Goal: Information Seeking & Learning: Understand process/instructions

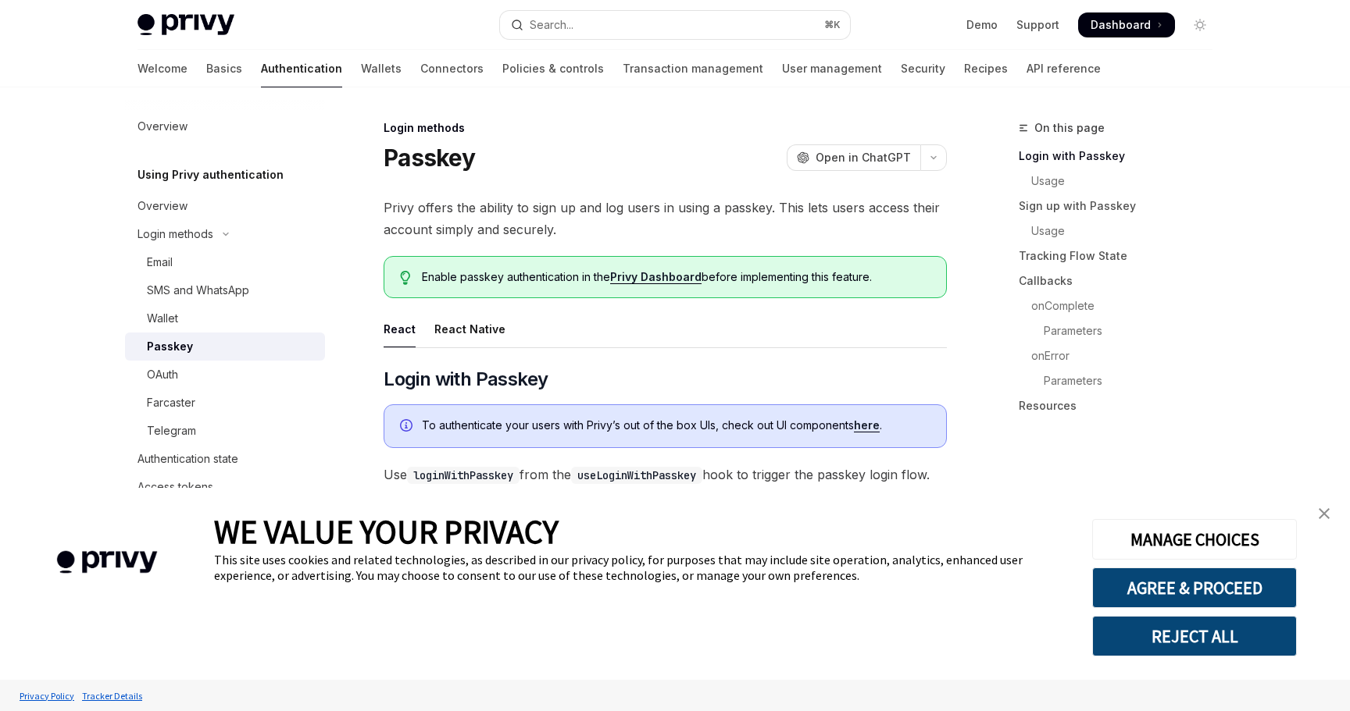
type textarea "*"
click at [1336, 508] on link "close banner" at bounding box center [1323, 513] width 31 height 31
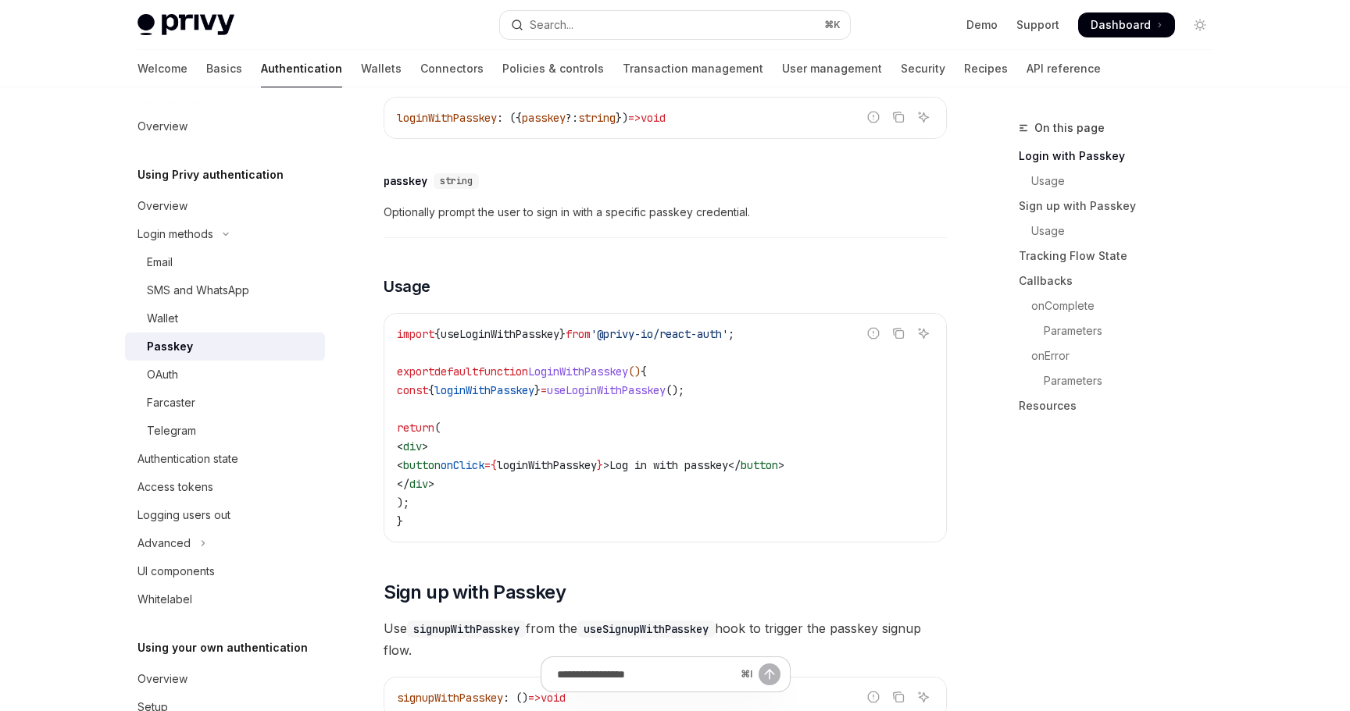
scroll to position [769, 0]
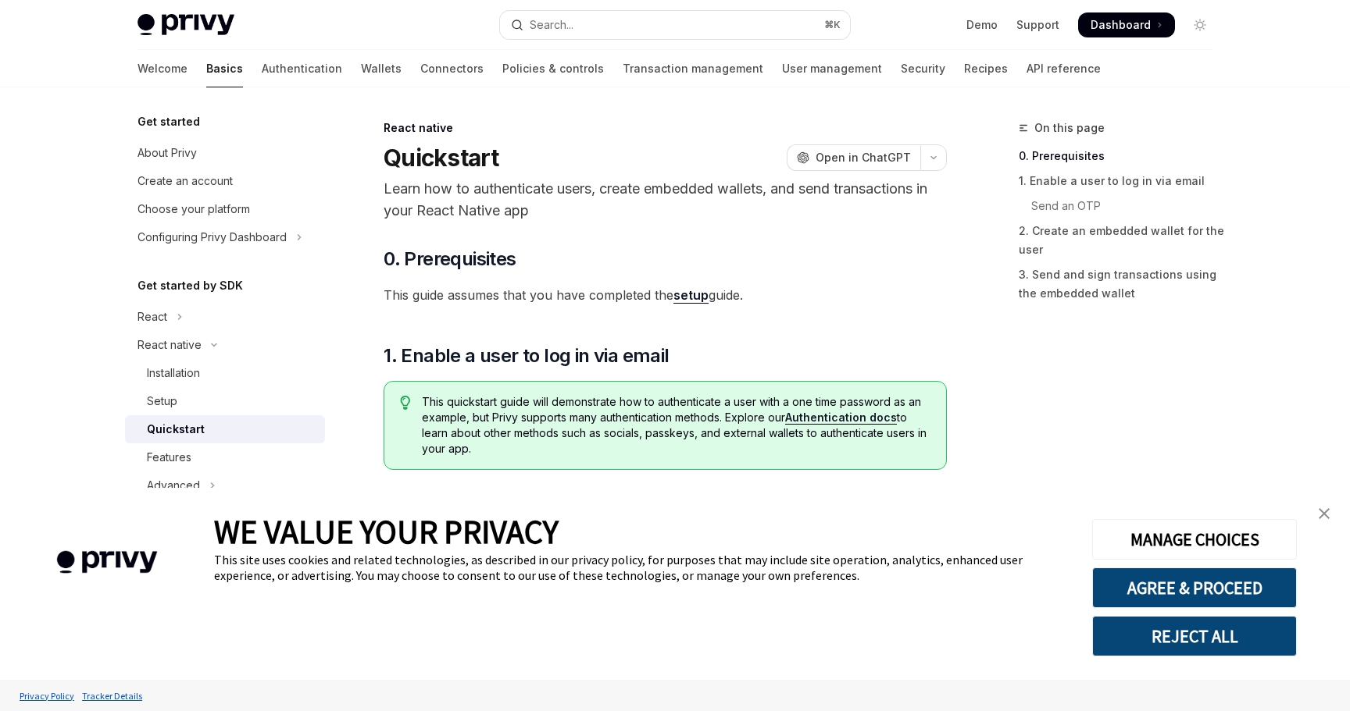
click at [1325, 523] on link "close banner" at bounding box center [1323, 513] width 31 height 31
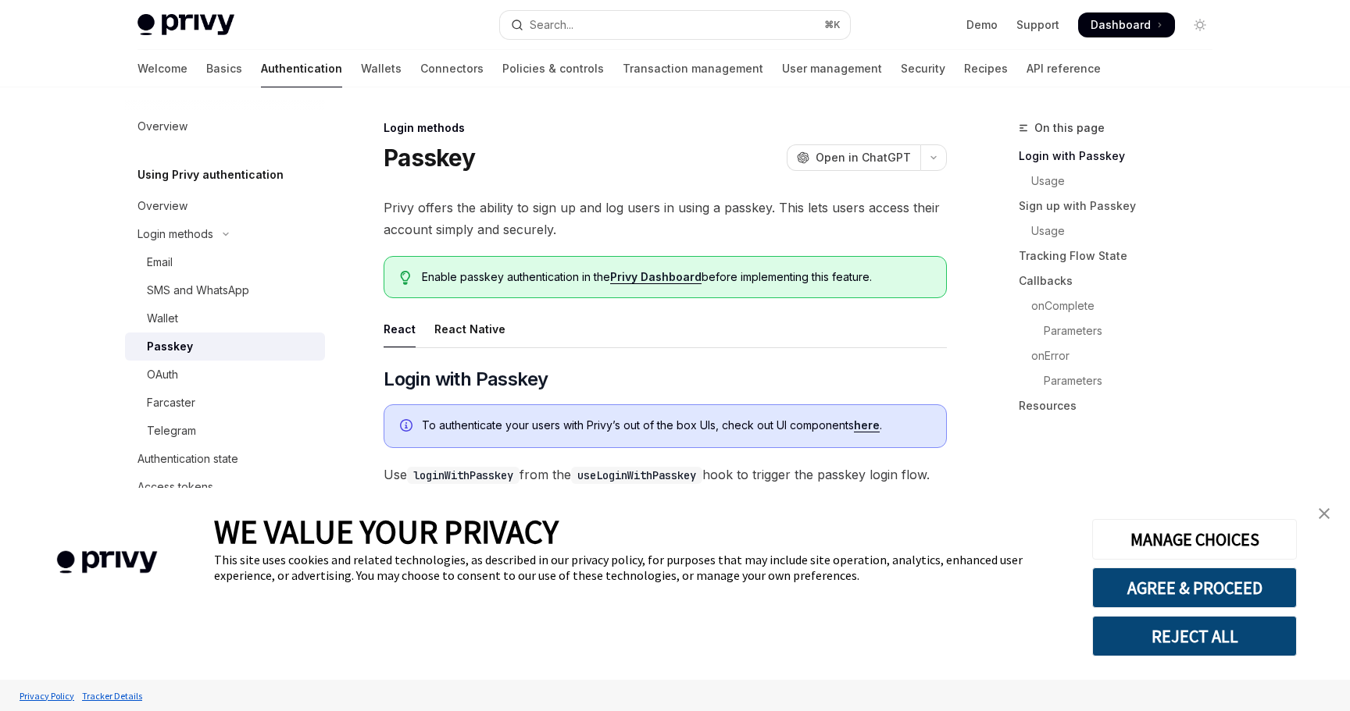
type textarea "*"
click at [1182, 594] on button "AGREE & PROCEED" at bounding box center [1194, 588] width 205 height 41
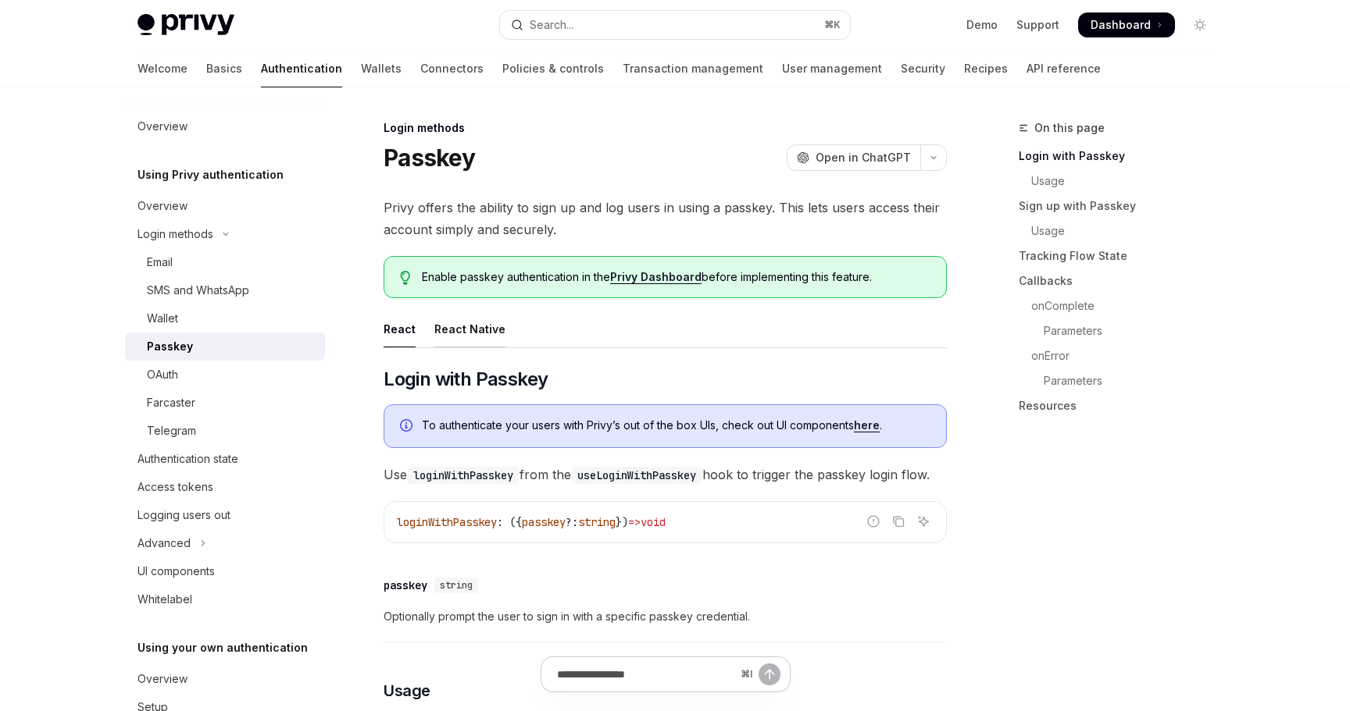
click at [490, 341] on div "React Native" at bounding box center [469, 329] width 71 height 37
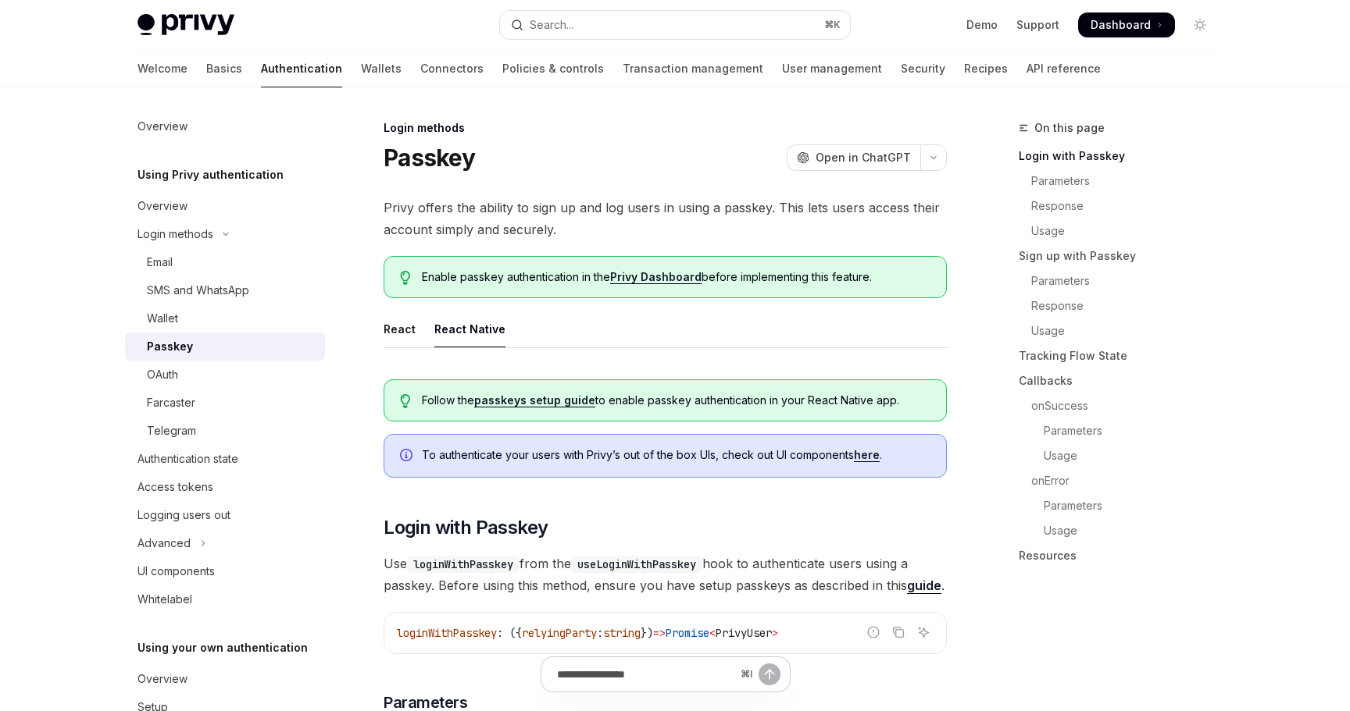
drag, startPoint x: 490, startPoint y: 341, endPoint x: 483, endPoint y: 335, distance: 10.0
click at [483, 335] on div "React Native" at bounding box center [469, 329] width 71 height 37
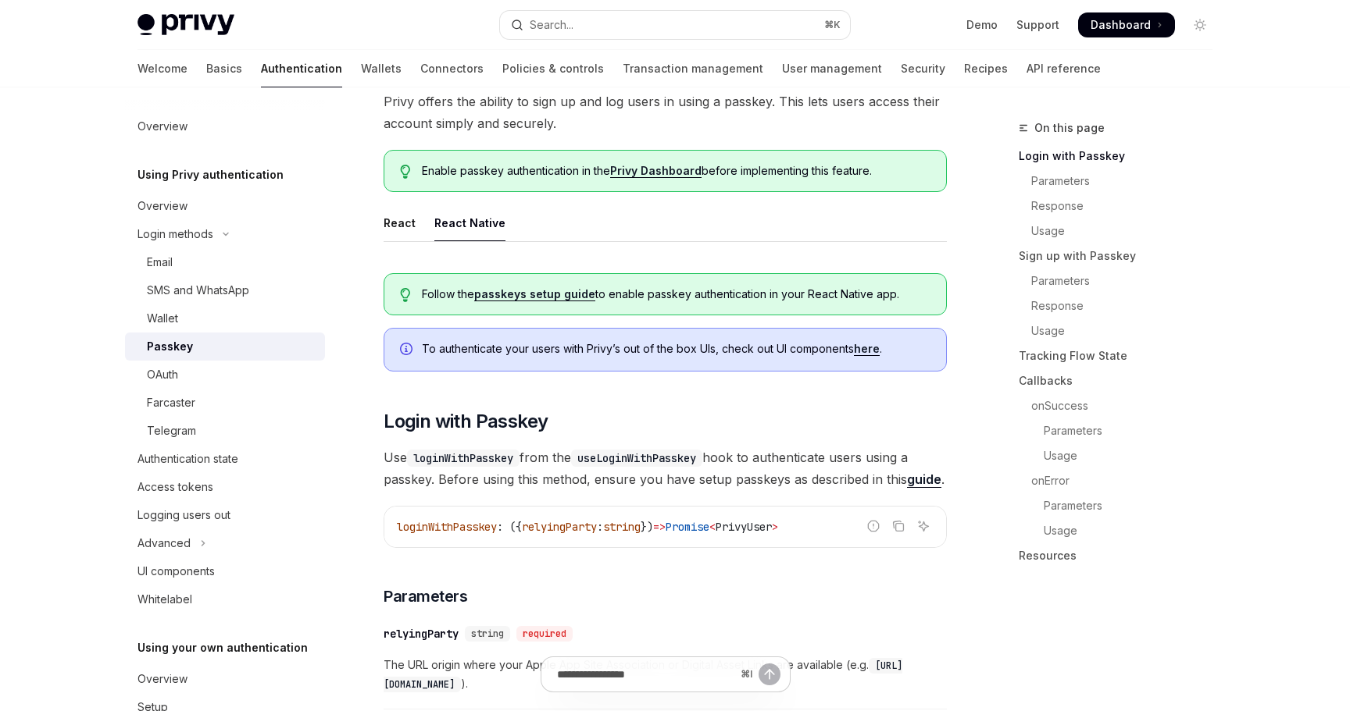
scroll to position [110, 0]
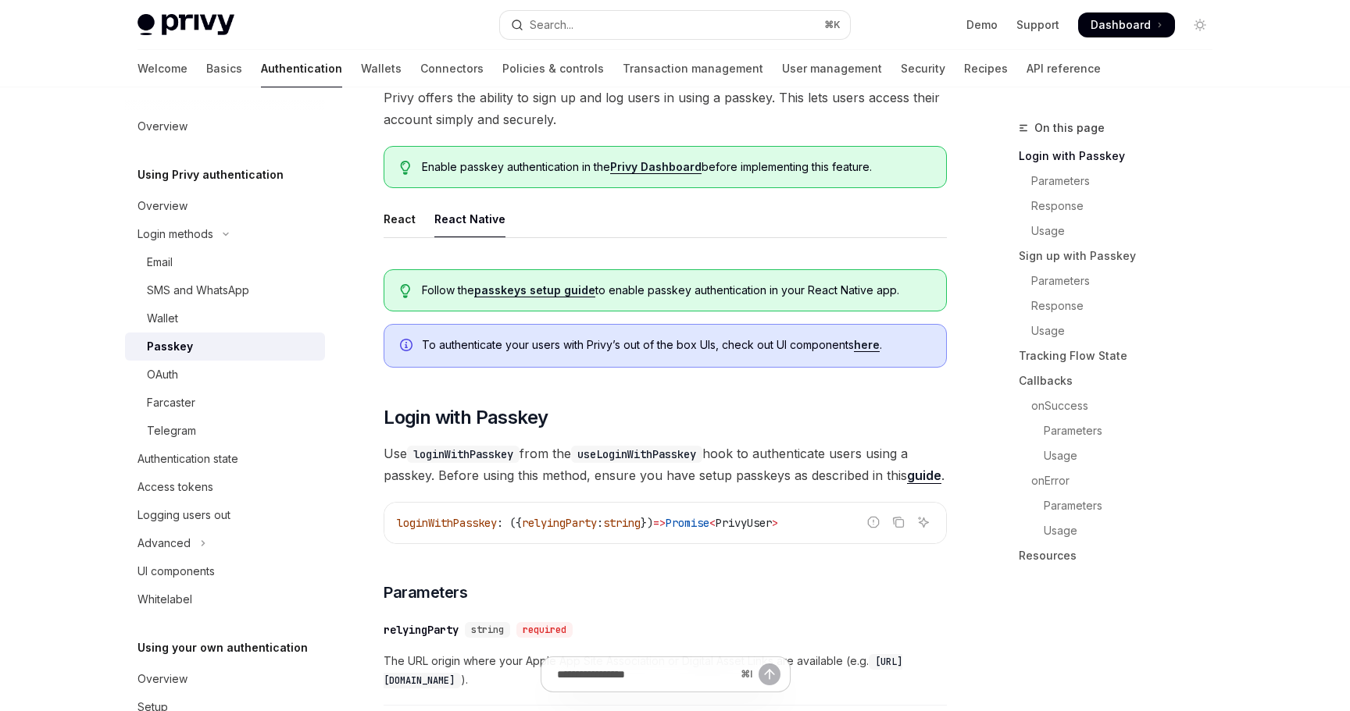
click at [527, 289] on link "passkeys setup guide" at bounding box center [534, 291] width 121 height 14
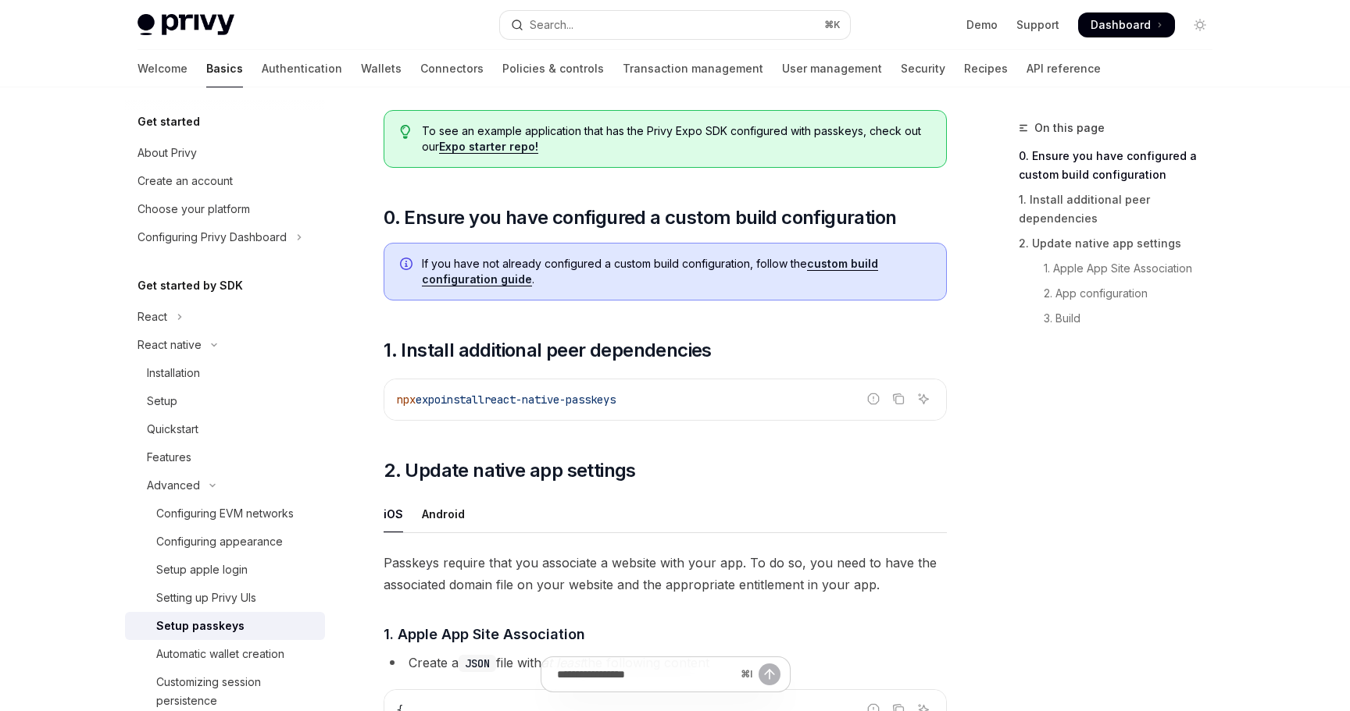
scroll to position [90, 0]
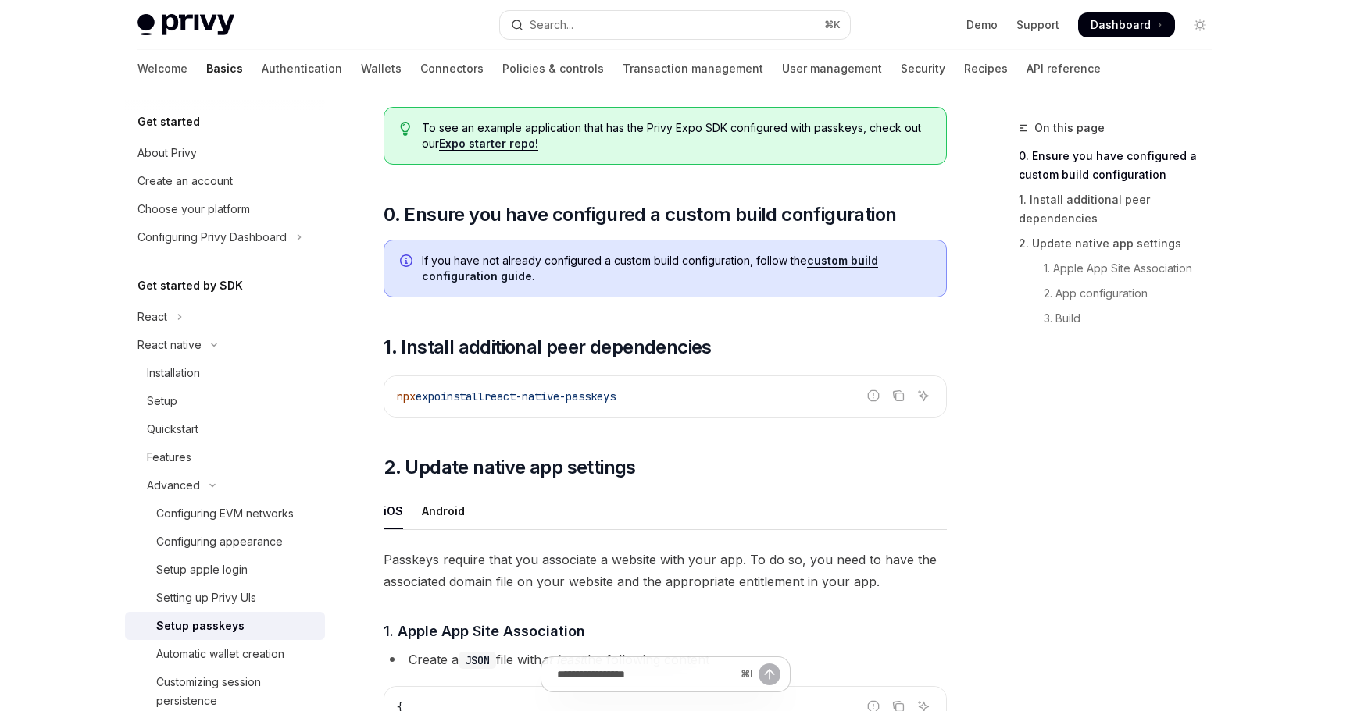
drag, startPoint x: 510, startPoint y: 398, endPoint x: 798, endPoint y: 398, distance: 288.2
click at [798, 398] on code "npx expo install react-native-passkeys" at bounding box center [665, 396] width 537 height 19
drag, startPoint x: 511, startPoint y: 400, endPoint x: 660, endPoint y: 398, distance: 149.2
click at [660, 398] on code "npx expo install react-native-passkeys" at bounding box center [665, 396] width 537 height 19
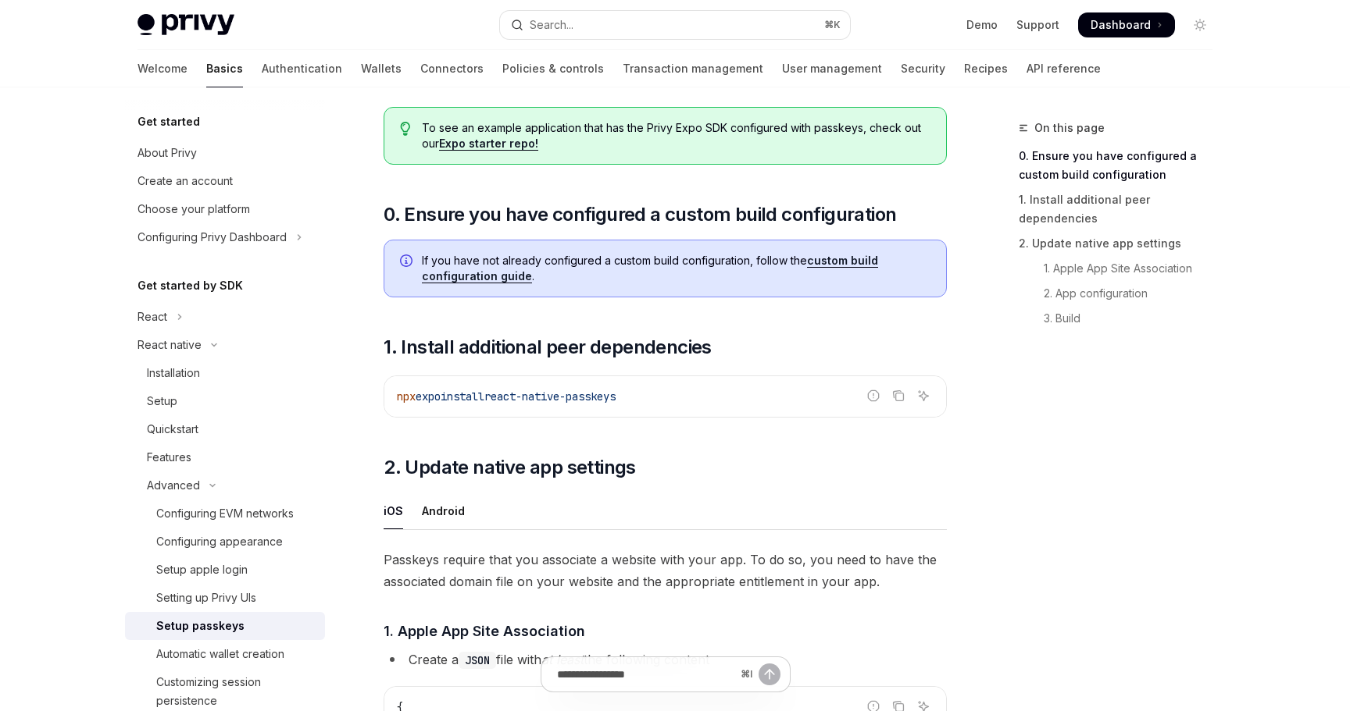
copy span "react-native-passkeys"
click at [225, 30] on img at bounding box center [185, 25] width 97 height 22
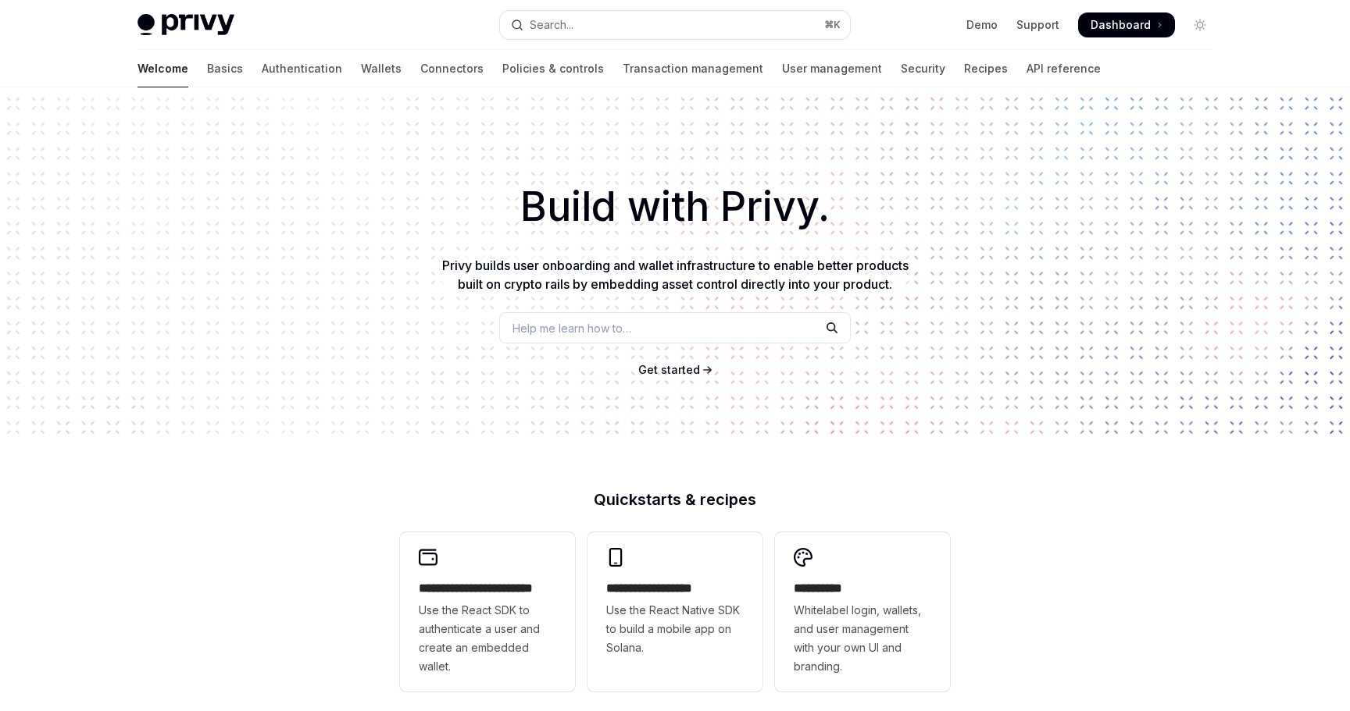
click at [630, 323] on span "Help me learn how to…" at bounding box center [571, 328] width 119 height 16
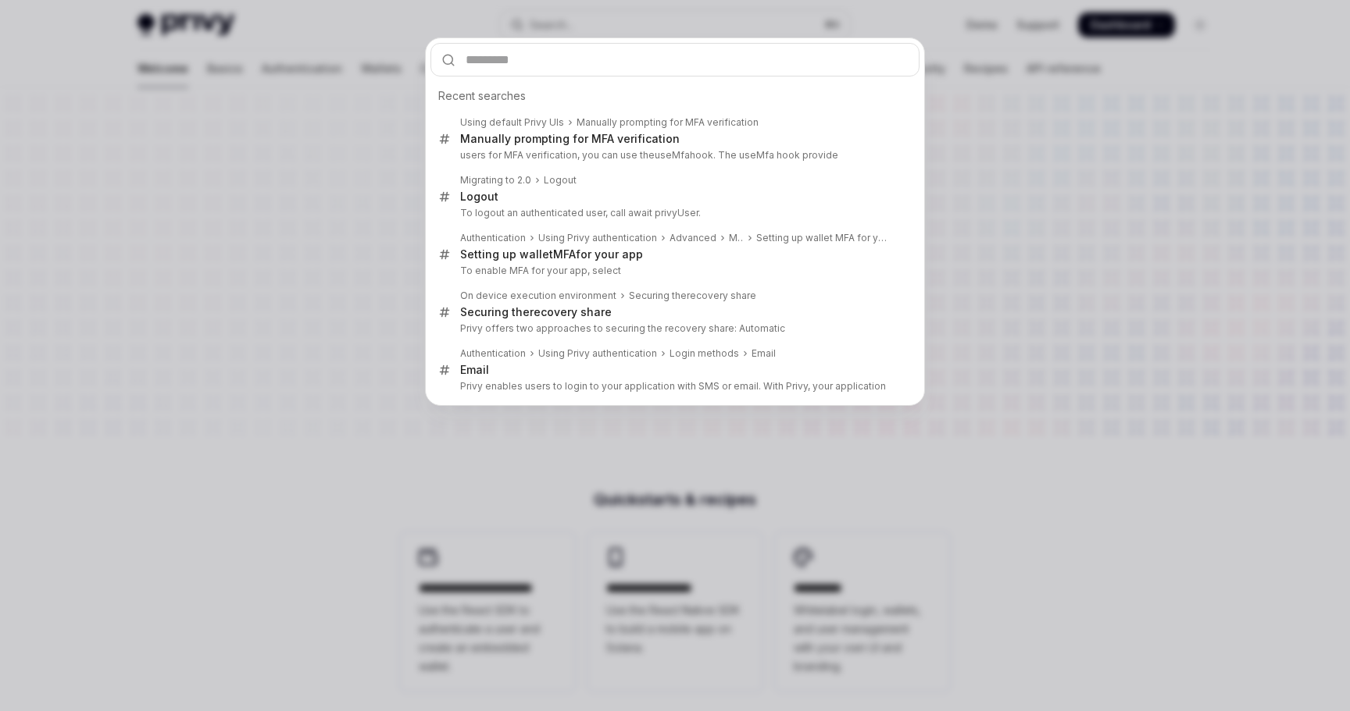
click at [630, 323] on p "Privy offers two approaches to securing the recovery share: Automatic" at bounding box center [673, 329] width 426 height 12
click at [630, 323] on div "Recent searches Using default Privy UIs Manually prompting for MFA verification…" at bounding box center [675, 355] width 1350 height 711
type textarea "*"
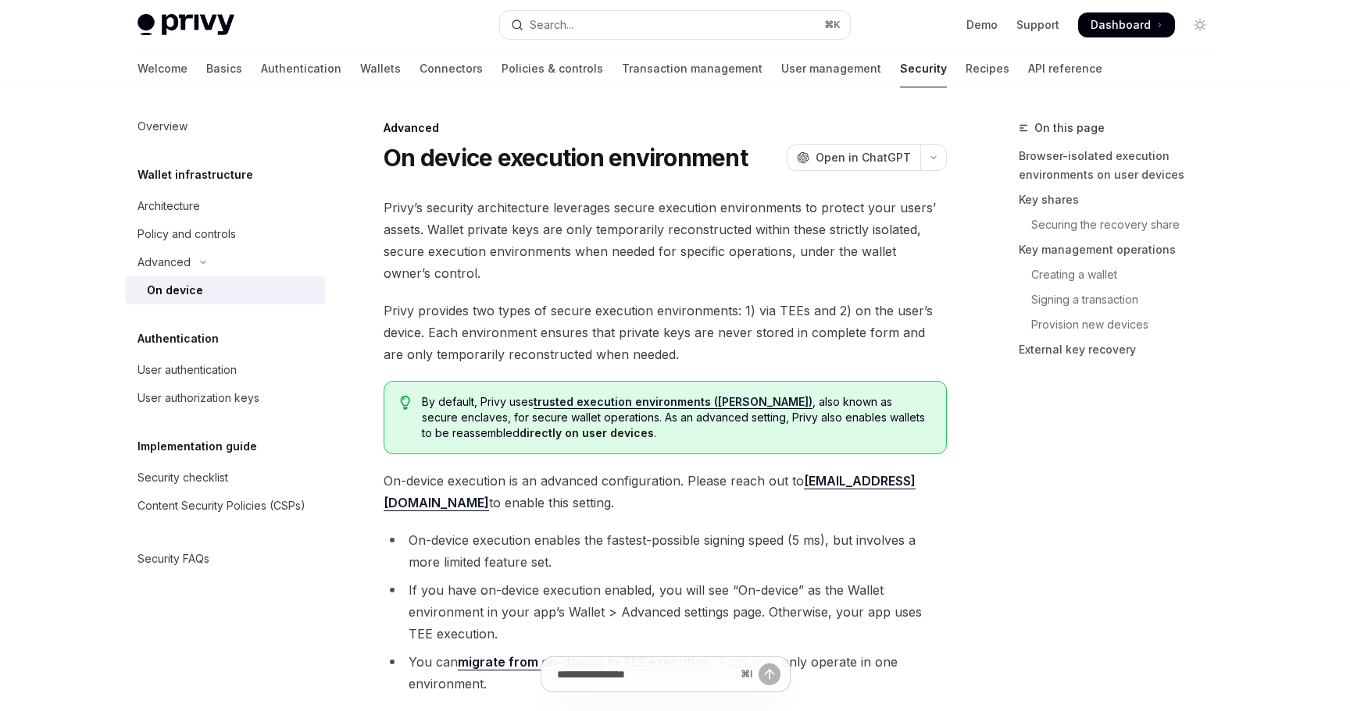
scroll to position [1930, 0]
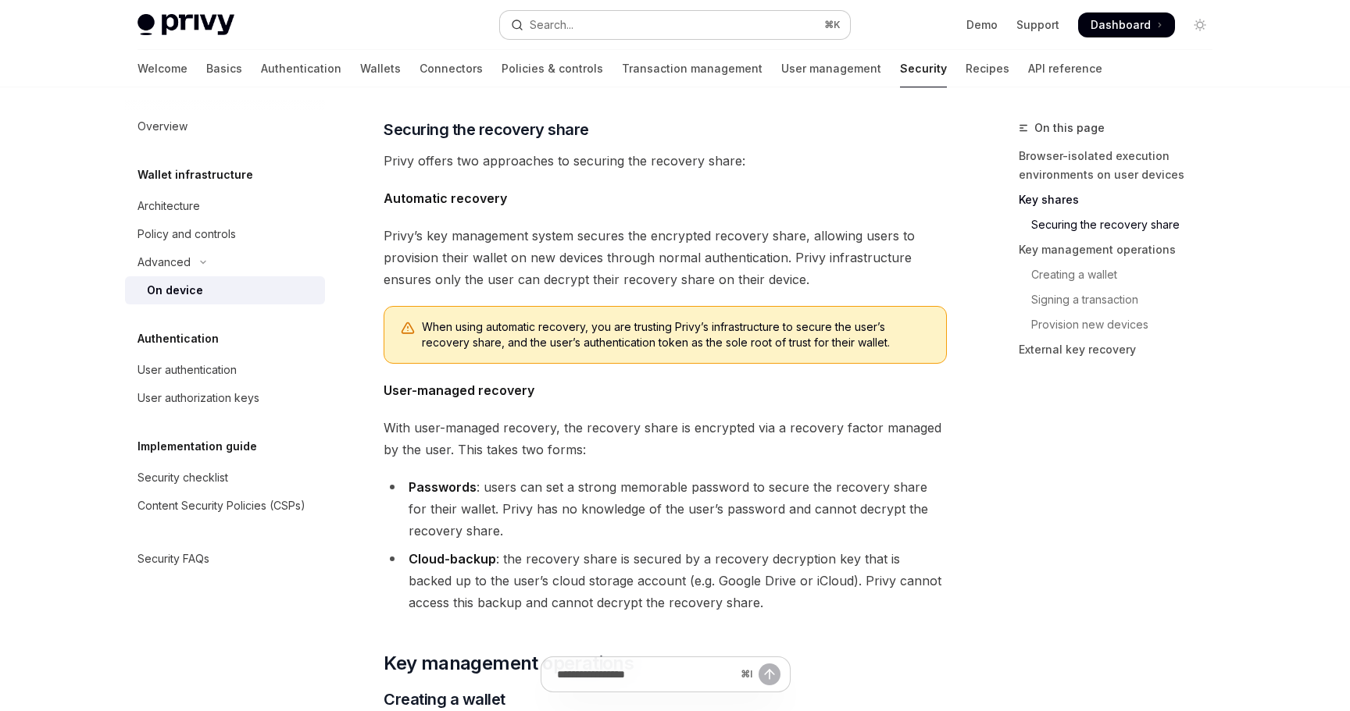
click at [562, 27] on div "Search..." at bounding box center [552, 25] width 44 height 19
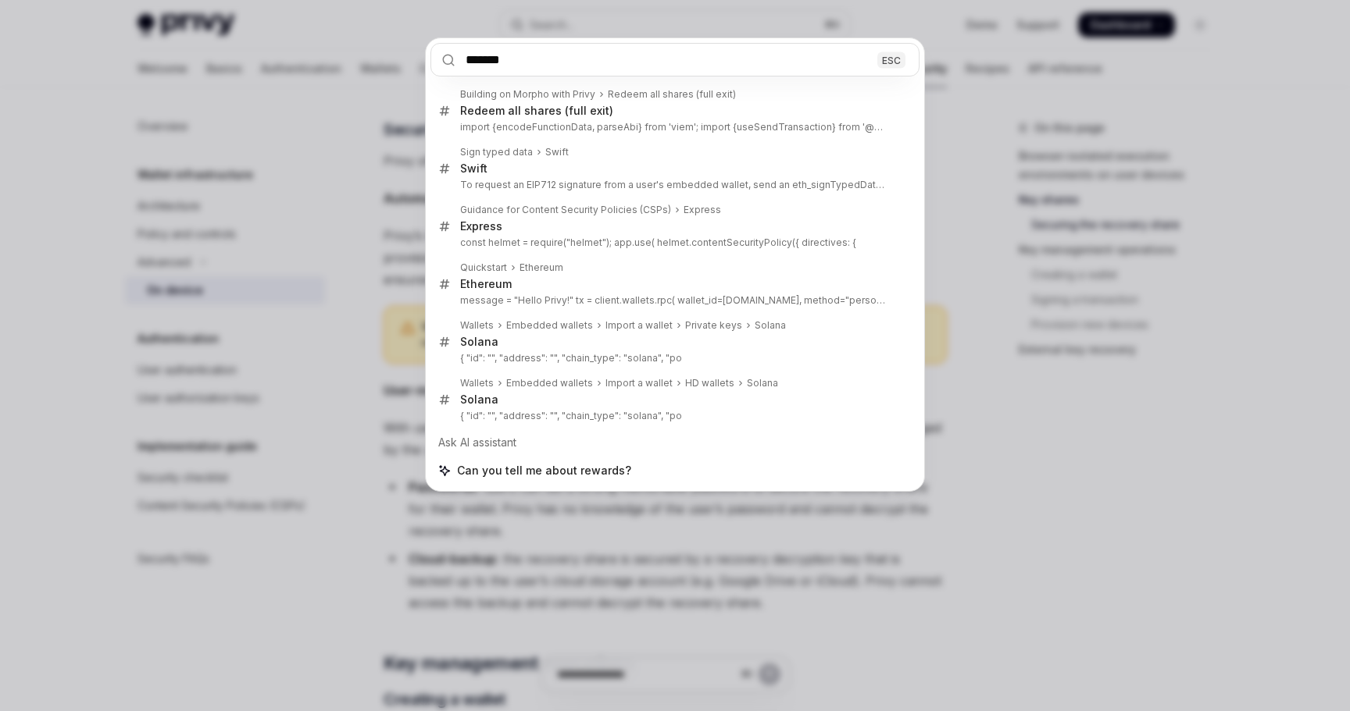
type input "*******"
